Goal: Task Accomplishment & Management: Manage account settings

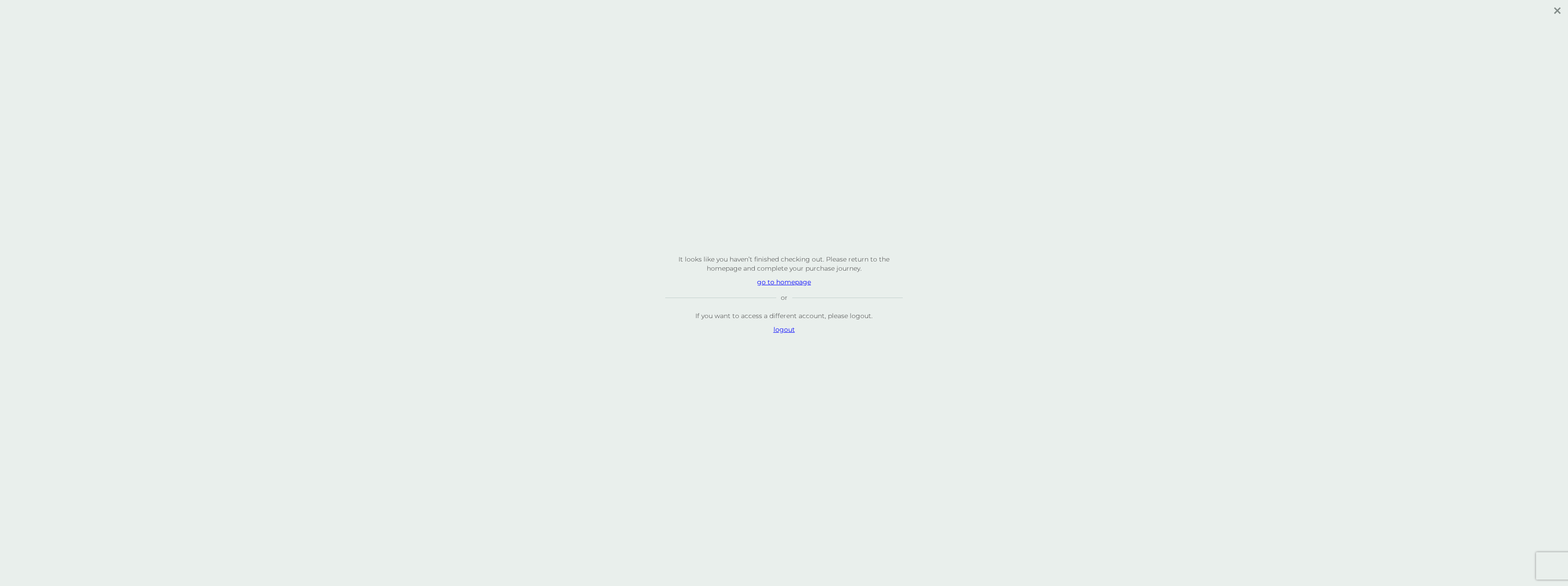
click at [786, 332] on p "logout" at bounding box center [784, 330] width 238 height 9
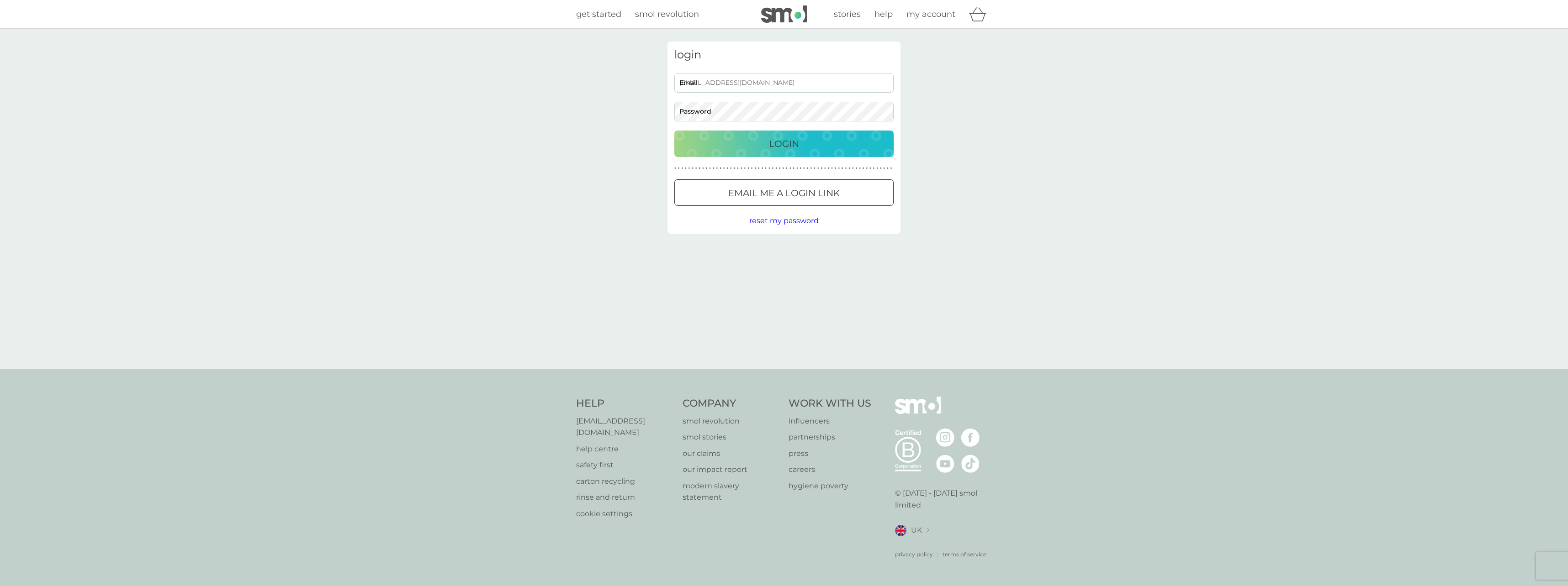
click at [722, 94] on div "[EMAIL_ADDRESS][DOMAIN_NAME] Email Password" at bounding box center [784, 97] width 226 height 49
click at [716, 83] on input "[EMAIL_ADDRESS][DOMAIN_NAME]" at bounding box center [784, 83] width 219 height 19
type input "ewhitelaw0@gmail.com"
click at [736, 145] on div "Login" at bounding box center [784, 144] width 201 height 15
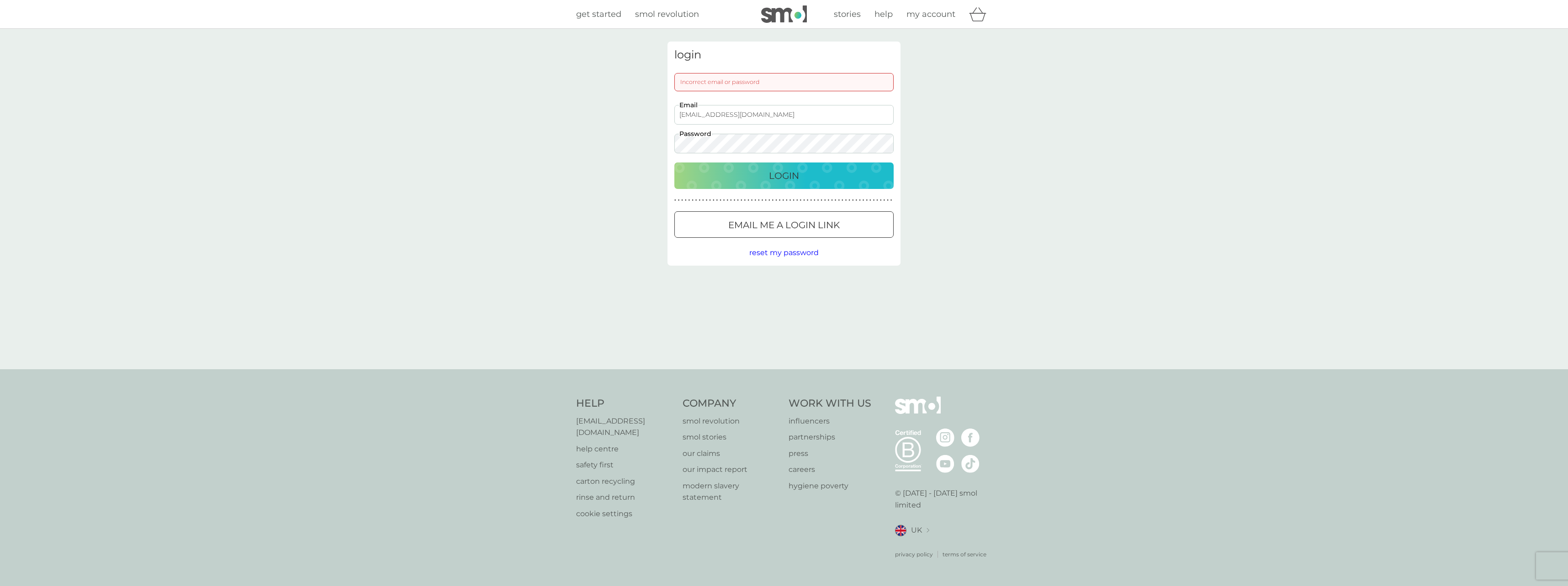
click at [715, 114] on input "ewhitelaw0@gmail.com" at bounding box center [784, 115] width 219 height 19
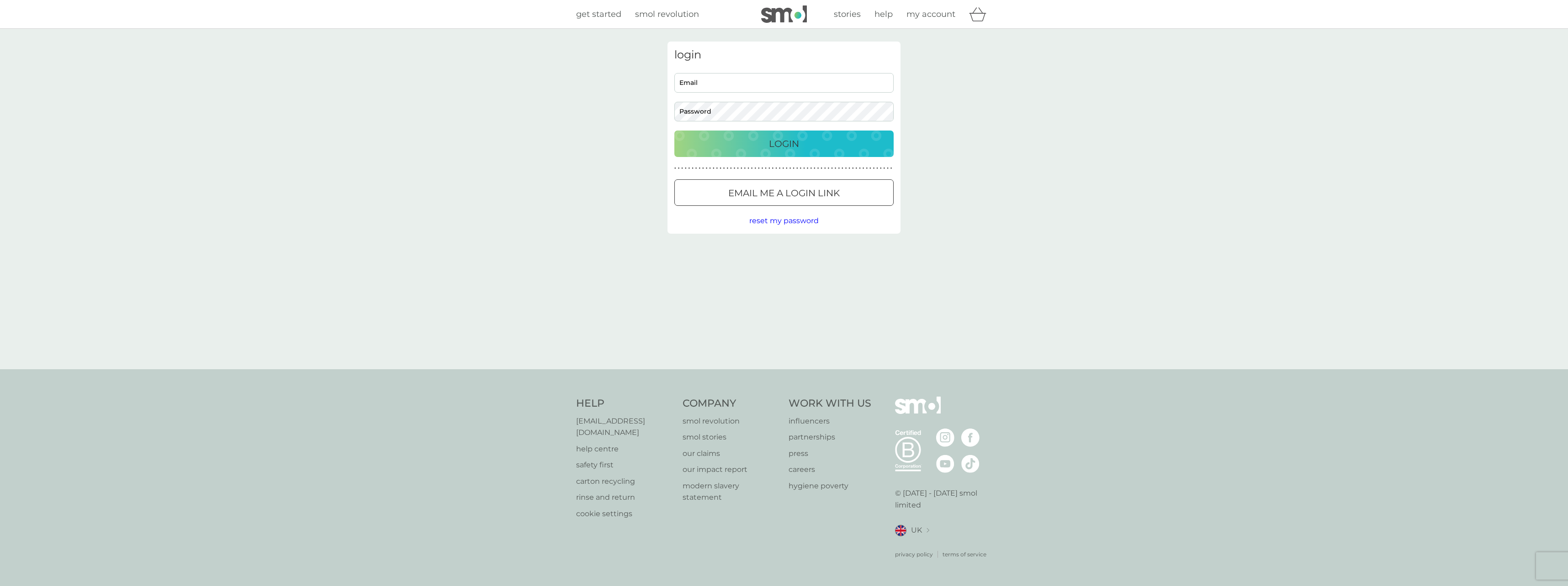
type input "[EMAIL_ADDRESS][DOMAIN_NAME]"
click at [768, 223] on span "reset my password" at bounding box center [784, 220] width 69 height 9
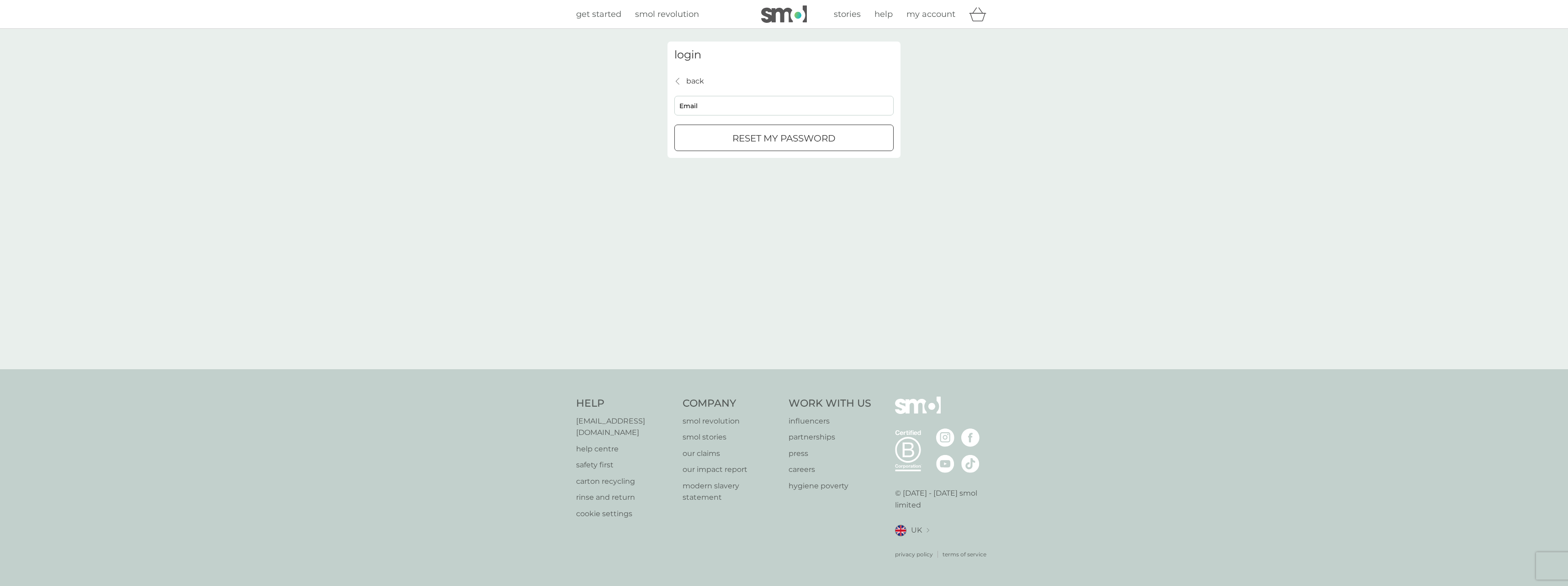
click at [711, 101] on input "Email" at bounding box center [784, 105] width 219 height 19
type input "[EMAIL_ADDRESS][DOMAIN_NAME]"
click at [775, 139] on div "submit" at bounding box center [773, 138] width 7 height 7
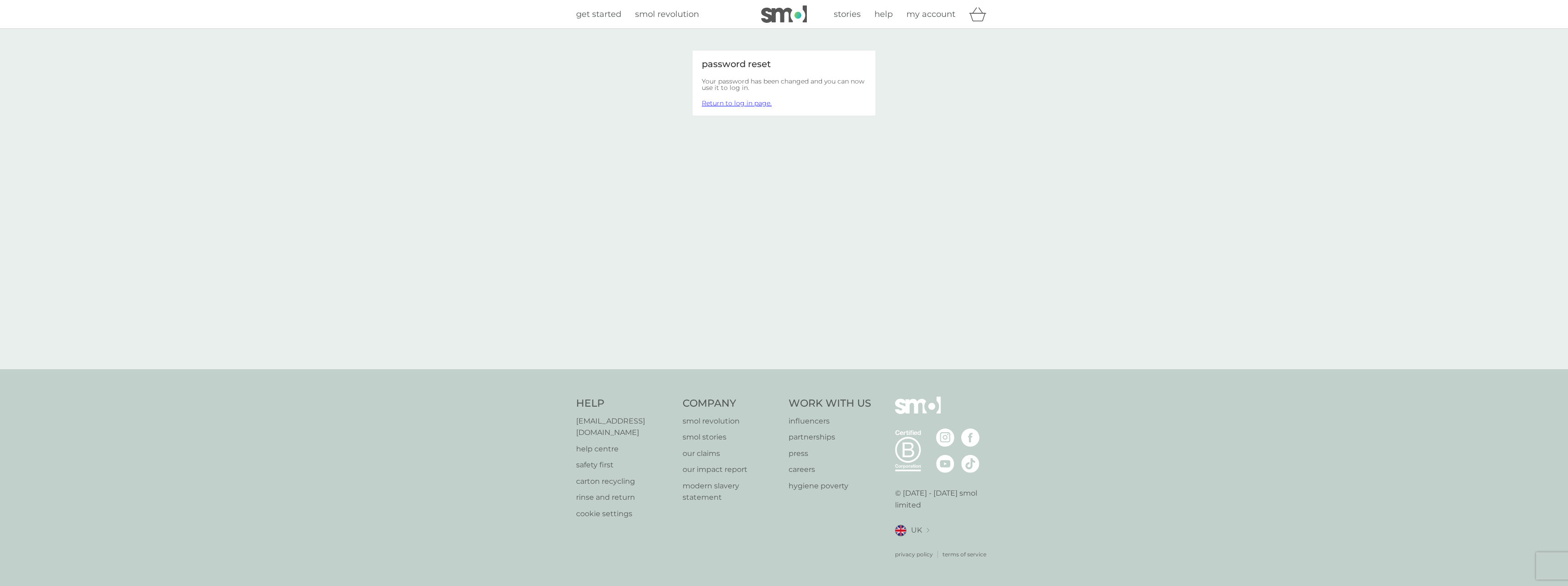
click at [944, 11] on span "my account" at bounding box center [930, 14] width 49 height 10
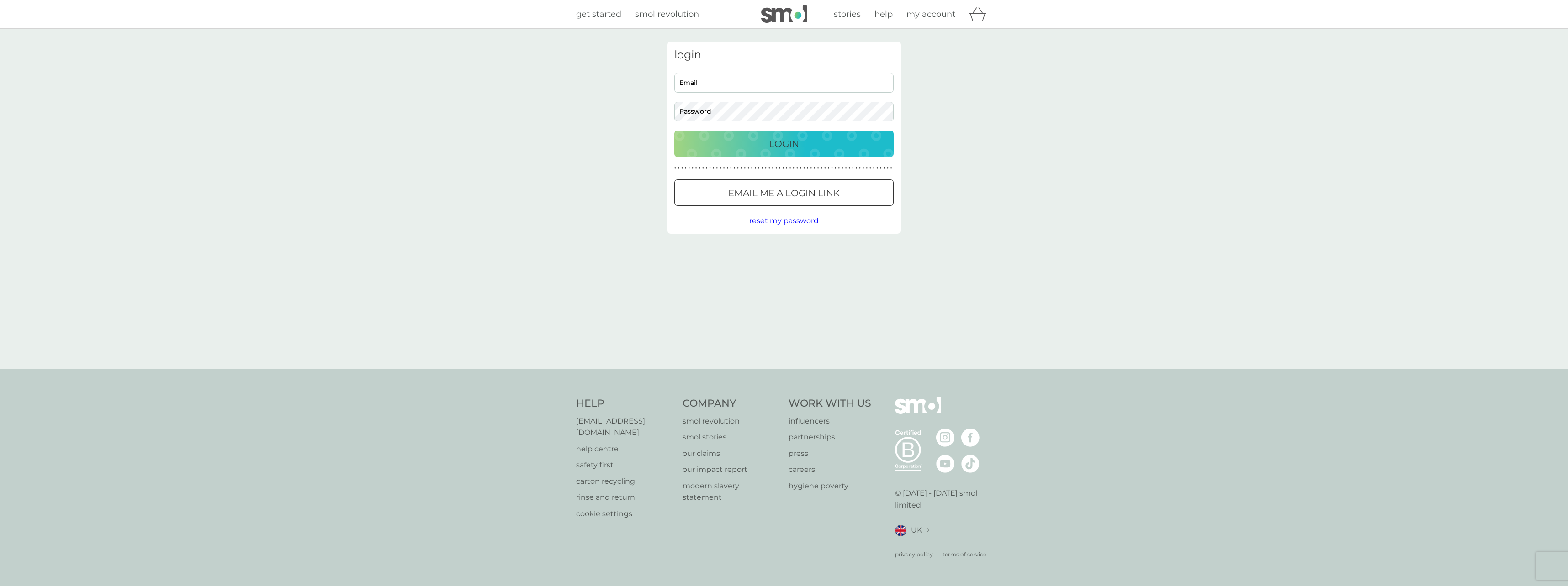
type input "[EMAIL_ADDRESS][DOMAIN_NAME]"
click at [642, 107] on div "login [EMAIL_ADDRESS][DOMAIN_NAME] Email Password Login ● ● ● ● ● ● ● ● ● ● ● ●…" at bounding box center [784, 198] width 1568 height 340
click at [871, 148] on div "Login" at bounding box center [784, 144] width 201 height 15
